Goal: Find specific page/section: Find specific page/section

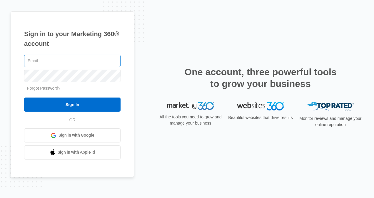
click at [68, 61] on input "text" at bounding box center [72, 61] width 97 height 12
click at [67, 60] on input "text" at bounding box center [72, 61] width 97 height 12
click at [69, 61] on input "text" at bounding box center [72, 61] width 97 height 12
click at [62, 60] on input "text" at bounding box center [72, 61] width 97 height 12
click at [83, 136] on span "Sign in with Google" at bounding box center [77, 135] width 36 height 6
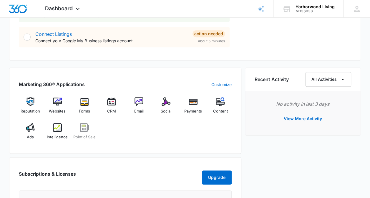
scroll to position [324, 0]
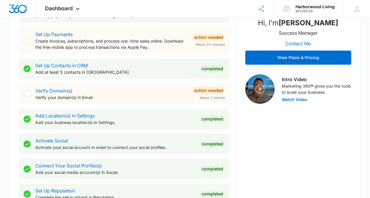
scroll to position [0, 0]
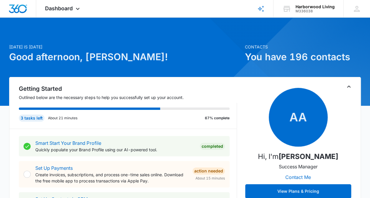
click at [103, 96] on p "Outlined below are the necessary steps to help you successfully set up your acc…" at bounding box center [128, 97] width 218 height 6
click at [106, 98] on p "Outlined below are the necessary steps to help you successfully set up your acc…" at bounding box center [128, 97] width 218 height 6
click at [104, 95] on p "Outlined below are the necessary steps to help you successfully set up your acc…" at bounding box center [128, 97] width 218 height 6
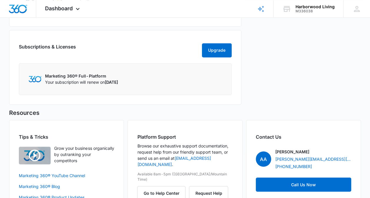
scroll to position [467, 0]
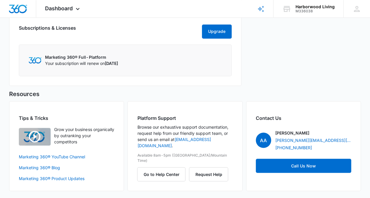
click at [193, 82] on div "Subscriptions & Licenses Upgrade Marketing 360® Full-Platform Your subscription…" at bounding box center [125, 48] width 232 height 75
click at [175, 82] on div "Subscriptions & Licenses Upgrade Marketing 360® Full-Platform Your subscription…" at bounding box center [125, 48] width 232 height 75
click at [118, 66] on span "[DATE]" at bounding box center [110, 63] width 13 height 5
click at [131, 67] on div "Marketing 360® Full-Platform Your subscription will renew on [DATE]" at bounding box center [125, 60] width 213 height 32
click at [118, 65] on span "[DATE]" at bounding box center [110, 63] width 13 height 5
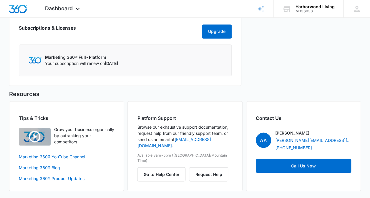
click at [118, 65] on span "[DATE]" at bounding box center [110, 63] width 13 height 5
click at [102, 63] on p "Your subscription will renew on [DATE]" at bounding box center [81, 63] width 73 height 6
click at [77, 53] on div "Marketing 360® Full-Platform Your subscription will renew on [DATE]" at bounding box center [125, 60] width 213 height 32
click at [85, 58] on p "Marketing 360® Full-Platform" at bounding box center [81, 57] width 73 height 6
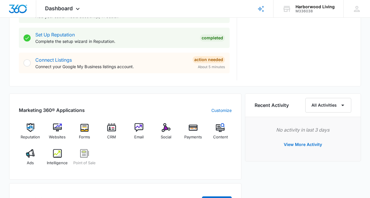
scroll to position [349, 0]
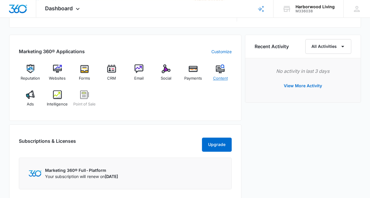
click at [217, 69] on img at bounding box center [220, 68] width 9 height 9
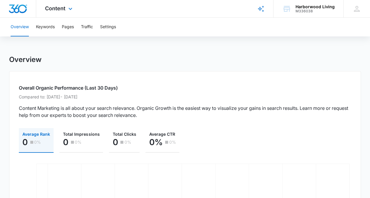
scroll to position [306, 0]
click at [45, 28] on button "Keywords" at bounding box center [45, 27] width 19 height 19
